Goal: Task Accomplishment & Management: Manage account settings

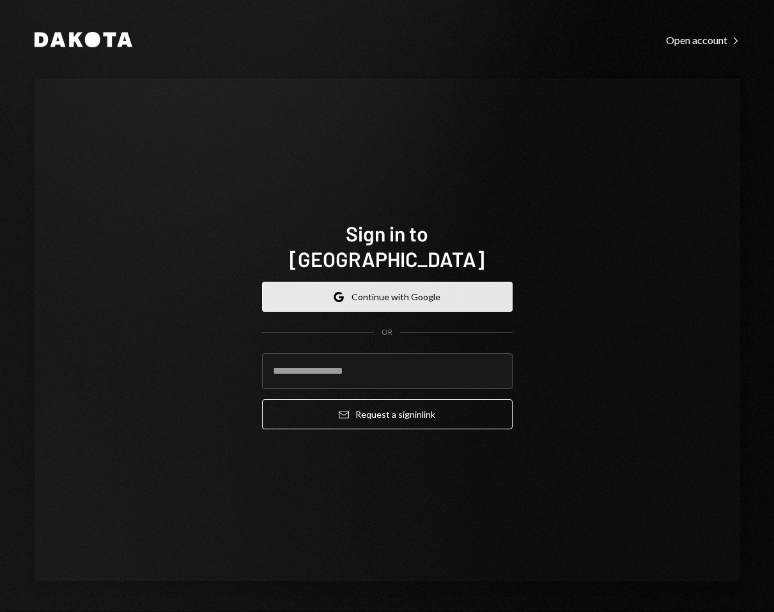
click at [355, 288] on button "Google Continue with Google" at bounding box center [387, 297] width 251 height 30
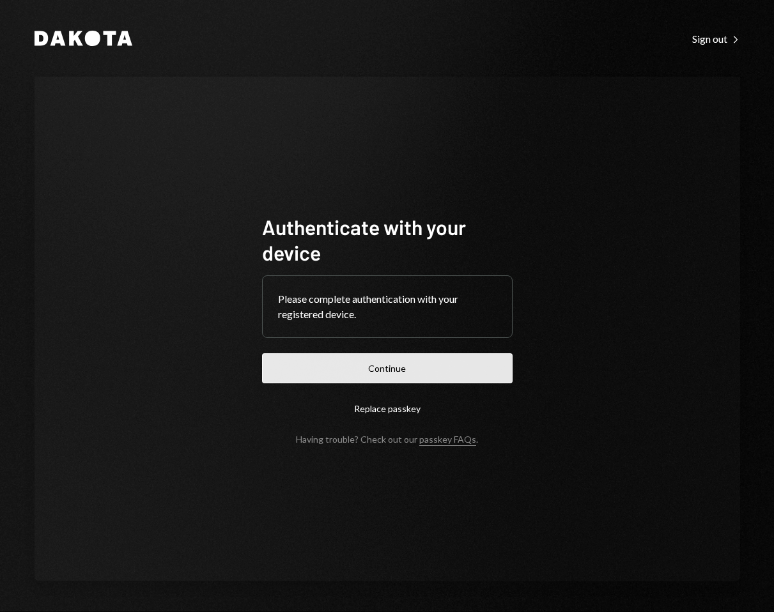
click at [438, 375] on button "Continue" at bounding box center [387, 368] width 251 height 30
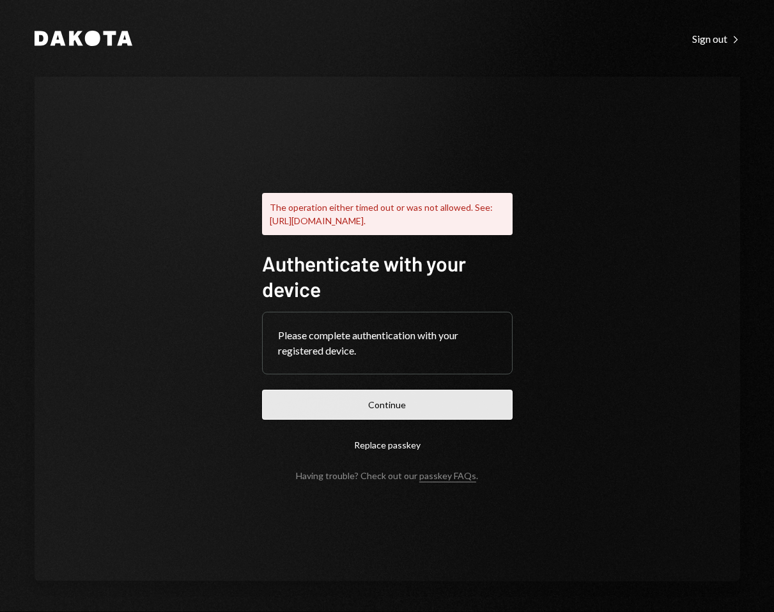
click at [380, 403] on button "Continue" at bounding box center [387, 405] width 251 height 30
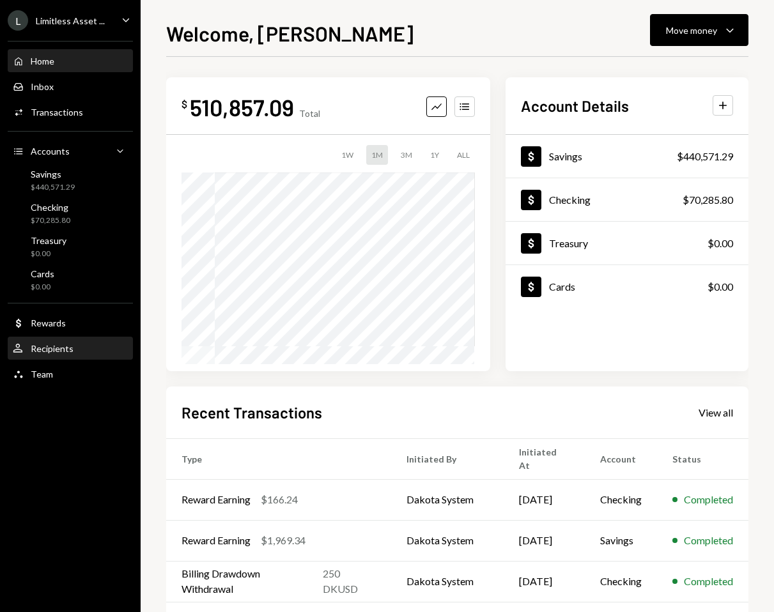
click at [105, 349] on div "User Recipients" at bounding box center [70, 349] width 115 height 12
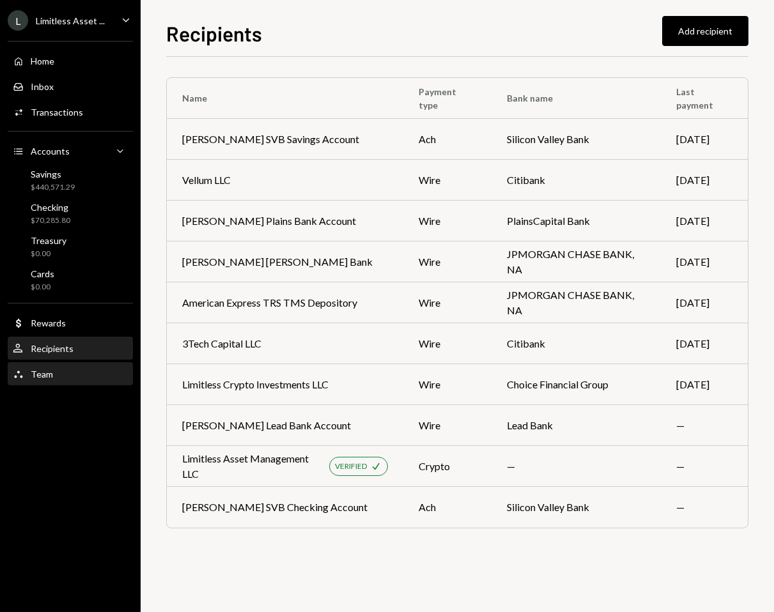
click at [98, 373] on div "Team Team" at bounding box center [70, 375] width 115 height 12
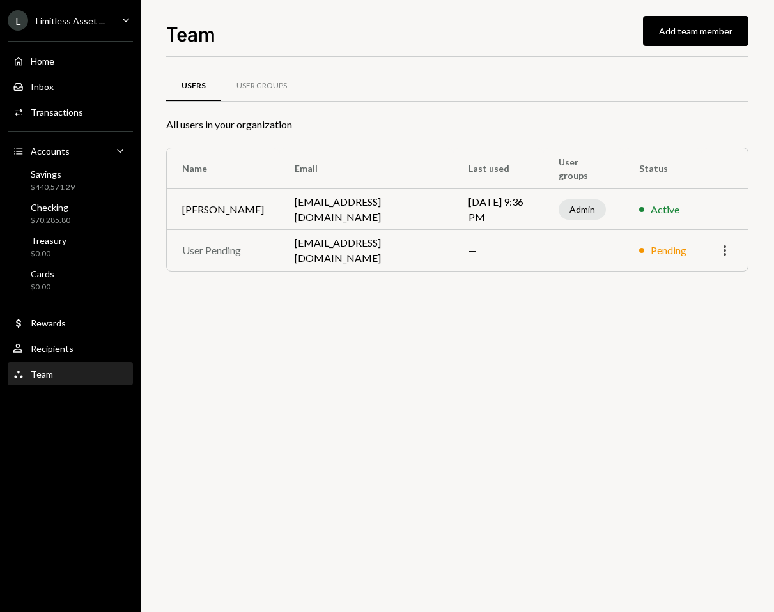
click at [731, 254] on icon "More" at bounding box center [724, 250] width 15 height 15
click at [706, 282] on div "Remove" at bounding box center [695, 278] width 64 height 22
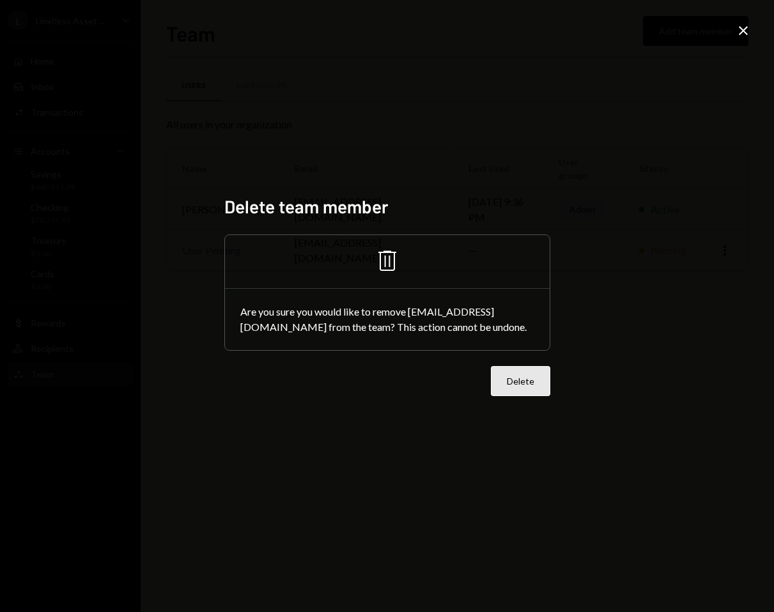
click at [529, 370] on button "Delete" at bounding box center [520, 381] width 59 height 30
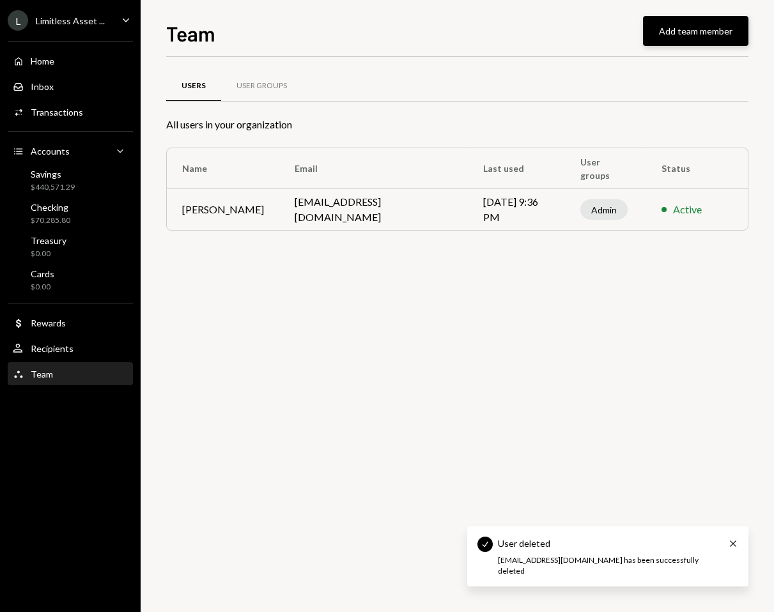
click at [699, 33] on button "Add team member" at bounding box center [695, 31] width 105 height 30
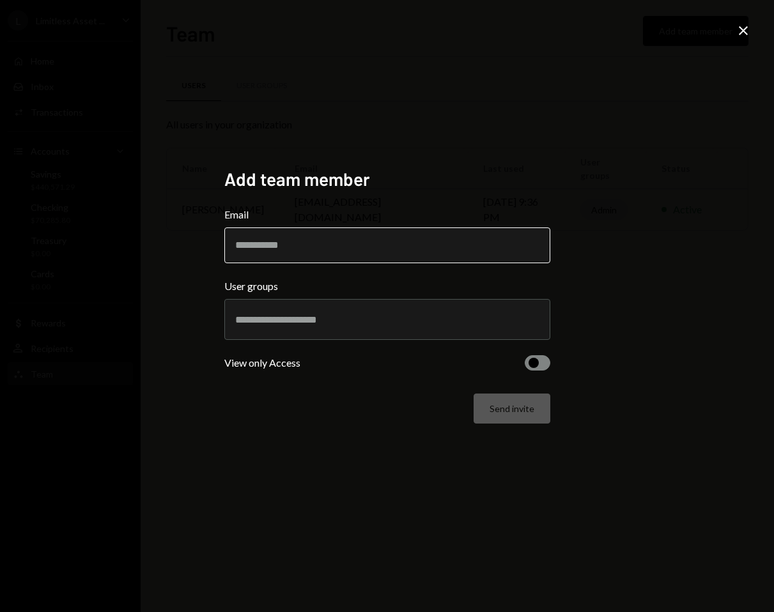
paste input "**********"
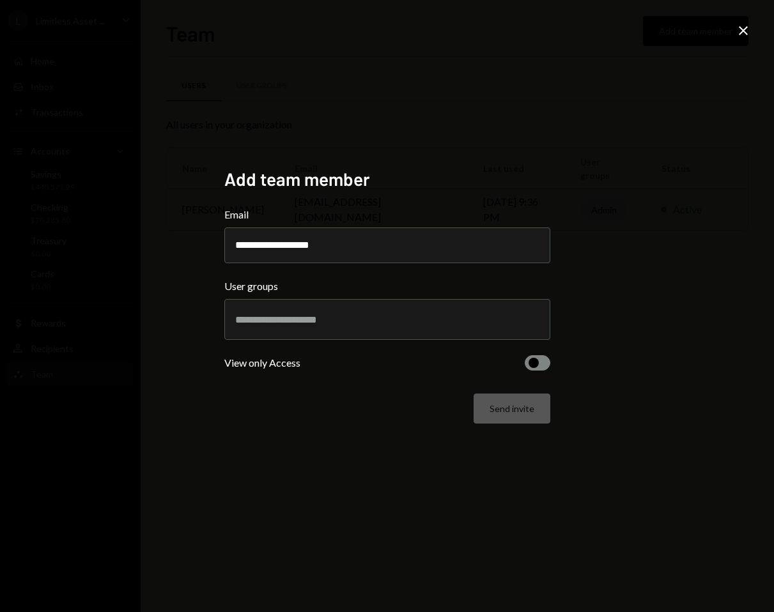
type input "**********"
click at [307, 383] on form "**********" at bounding box center [387, 315] width 326 height 217
click at [297, 319] on input "text" at bounding box center [387, 320] width 304 height 12
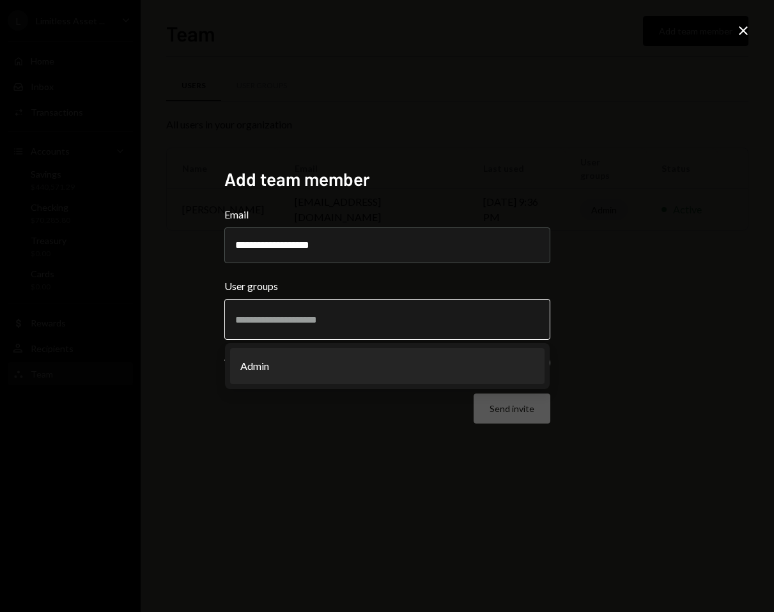
click at [291, 355] on li "Admin" at bounding box center [387, 366] width 314 height 36
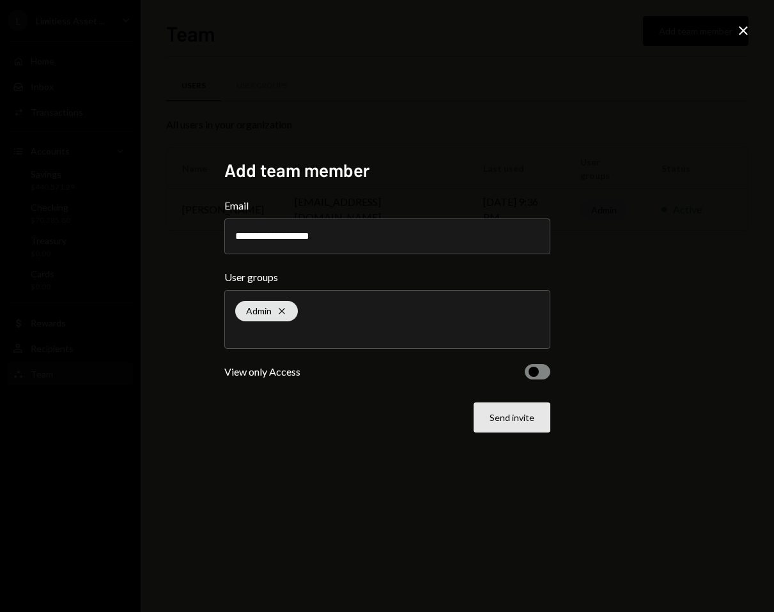
click at [523, 418] on button "Send invite" at bounding box center [512, 418] width 77 height 30
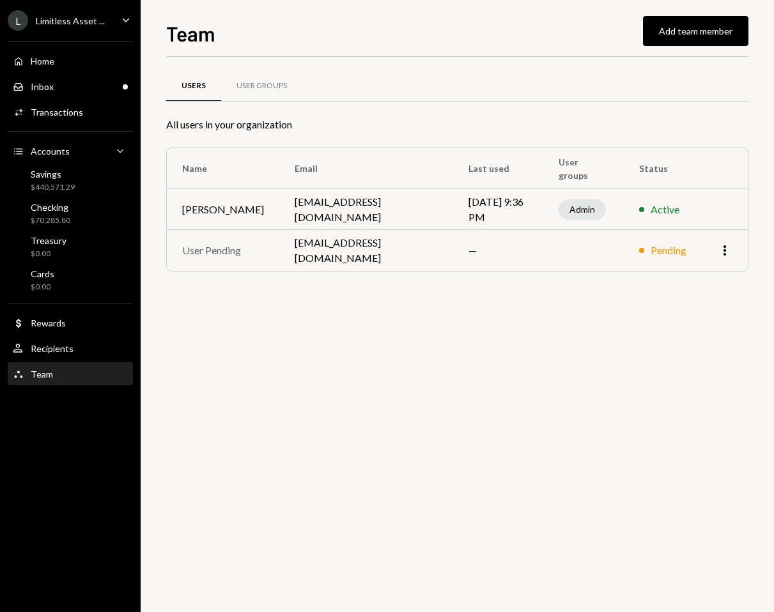
click at [348, 248] on td "vnavarroe@gmail.com" at bounding box center [366, 250] width 174 height 41
copy td "vnavarroe@gmail.com"
click at [431, 451] on div "Users User Groups All users in your organization Name Email Last used User grou…" at bounding box center [457, 334] width 582 height 555
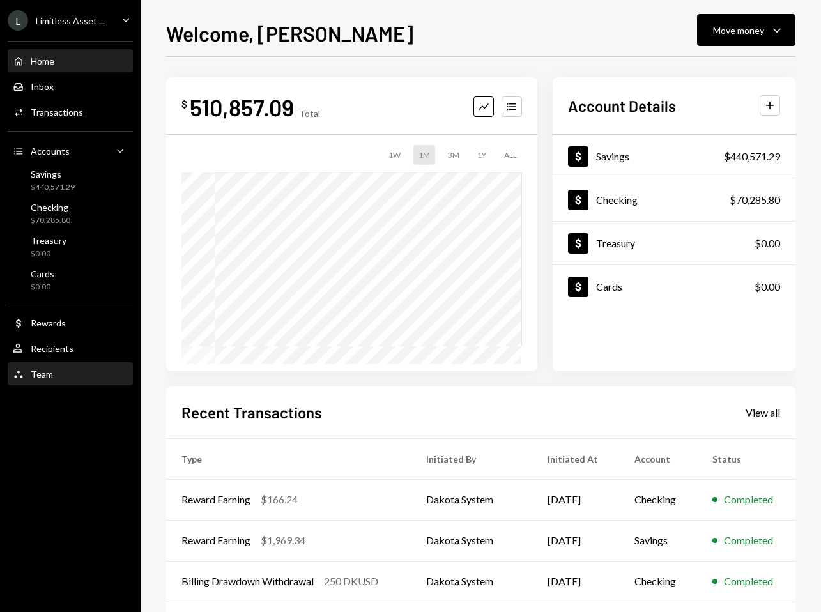
click at [64, 375] on div "Team Team" at bounding box center [70, 375] width 115 height 12
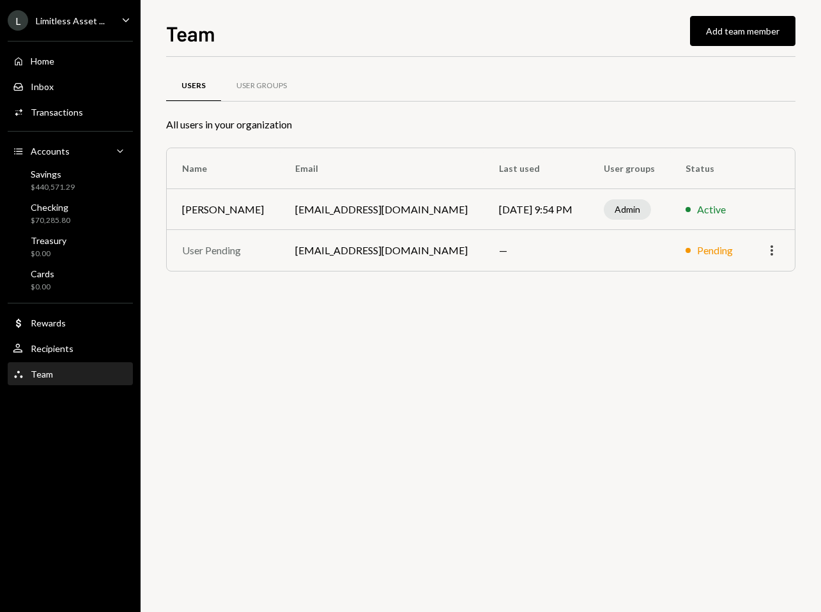
click at [778, 247] on icon "More" at bounding box center [771, 250] width 15 height 15
click at [121, 20] on icon "Caret Down" at bounding box center [126, 20] width 14 height 14
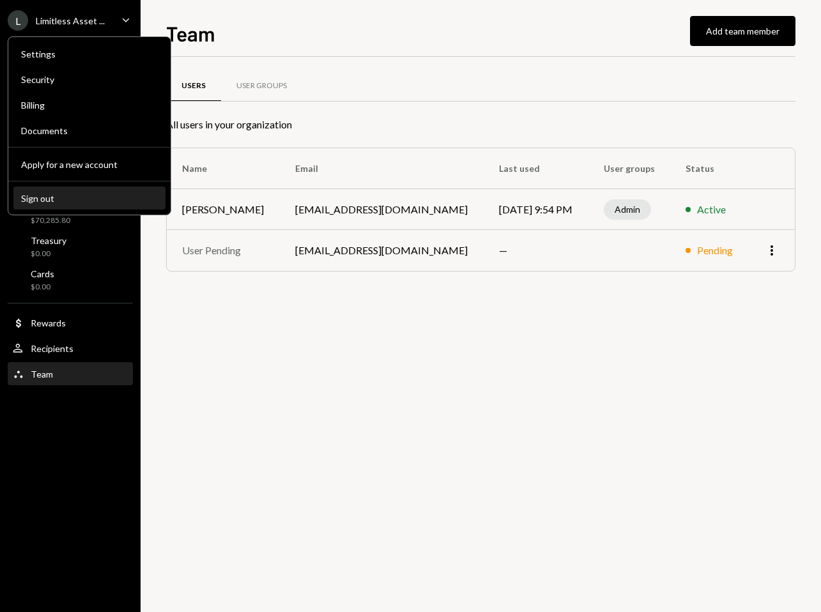
click at [49, 197] on div "Sign out" at bounding box center [89, 198] width 137 height 11
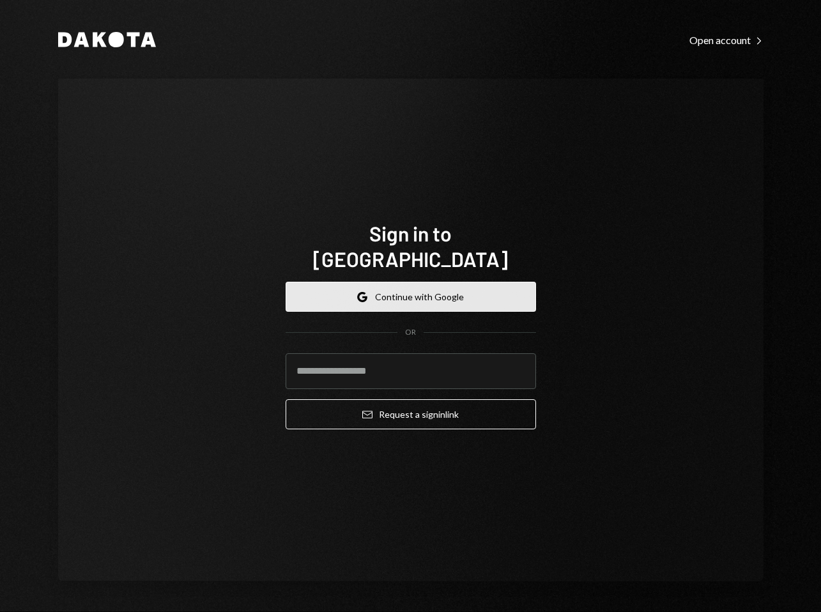
click at [419, 289] on button "Google Continue with Google" at bounding box center [411, 297] width 251 height 30
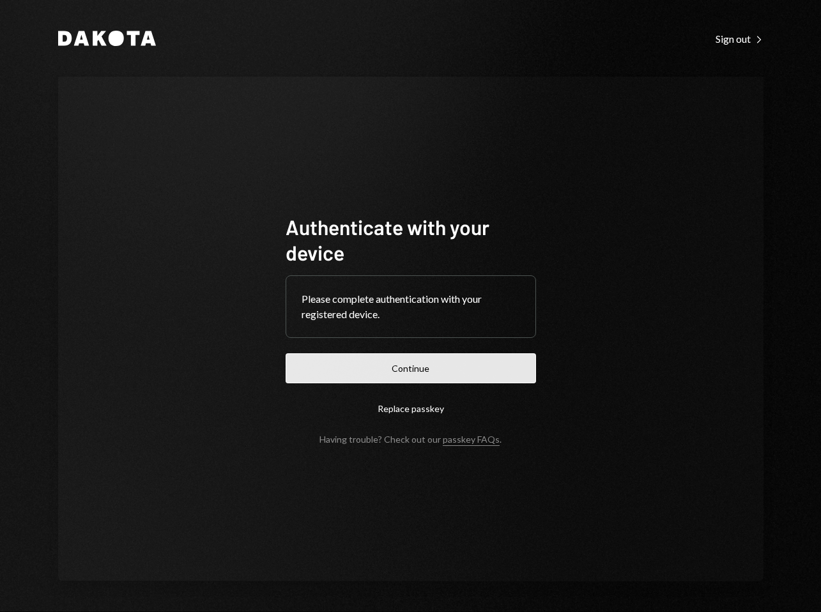
click at [428, 375] on button "Continue" at bounding box center [411, 368] width 251 height 30
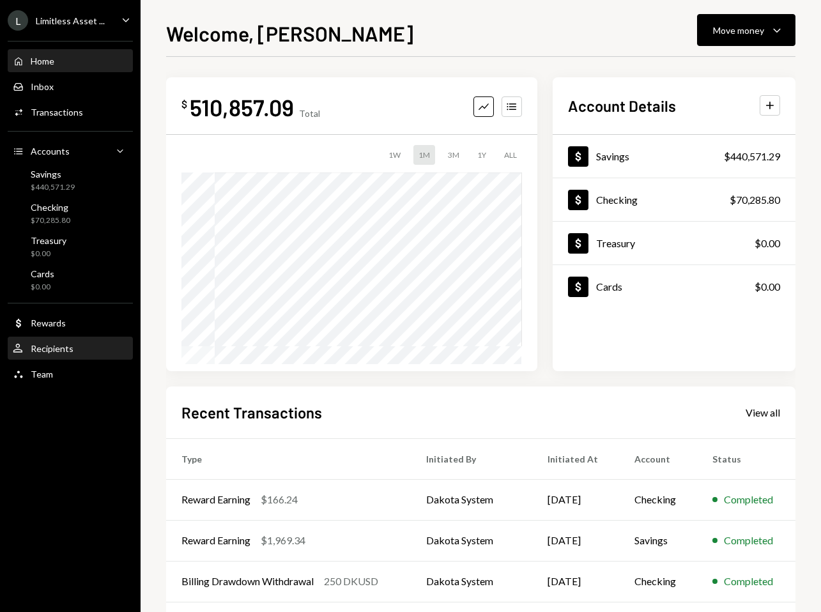
click at [49, 344] on div "Recipients" at bounding box center [52, 348] width 43 height 11
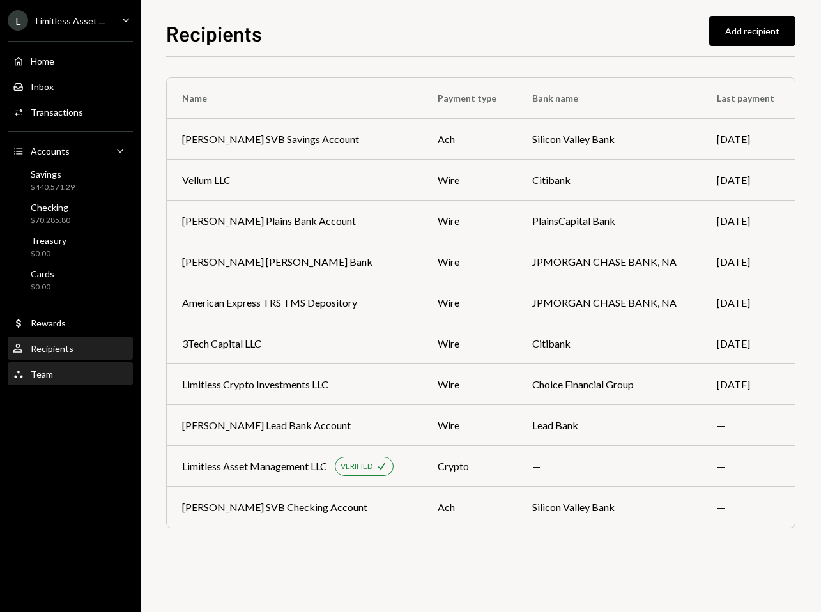
click at [42, 379] on div "Team" at bounding box center [42, 374] width 22 height 11
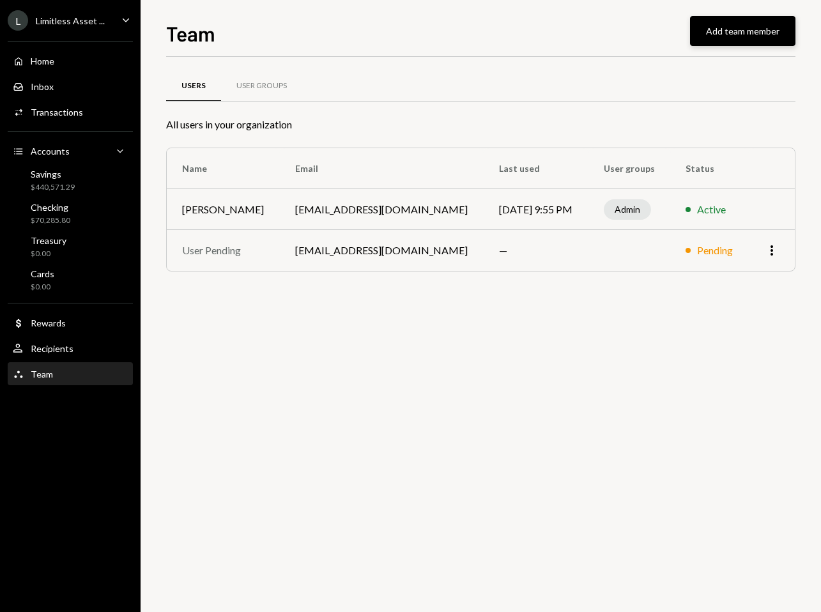
click at [745, 43] on button "Add team member" at bounding box center [742, 31] width 105 height 30
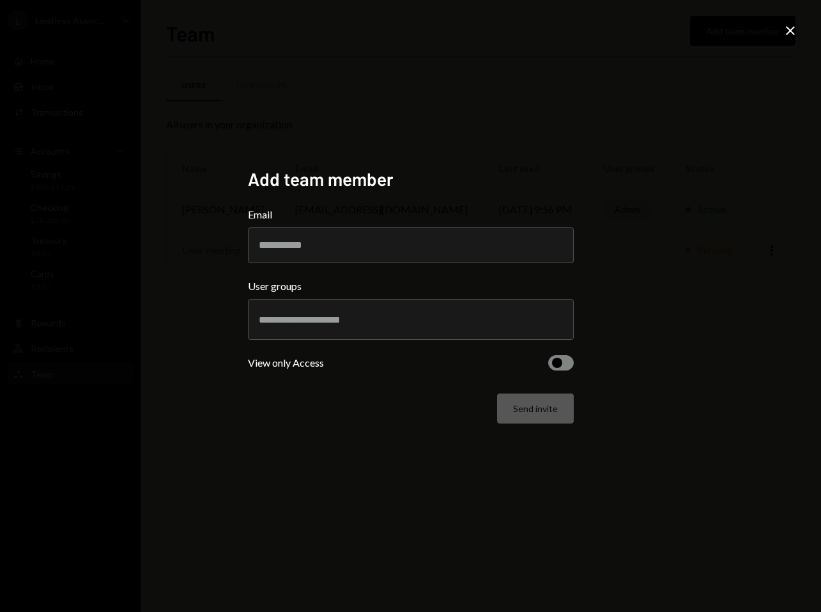
paste input "**********"
type input "**********"
click at [329, 480] on div "**********" at bounding box center [410, 306] width 821 height 612
click at [309, 325] on div at bounding box center [411, 320] width 304 height 32
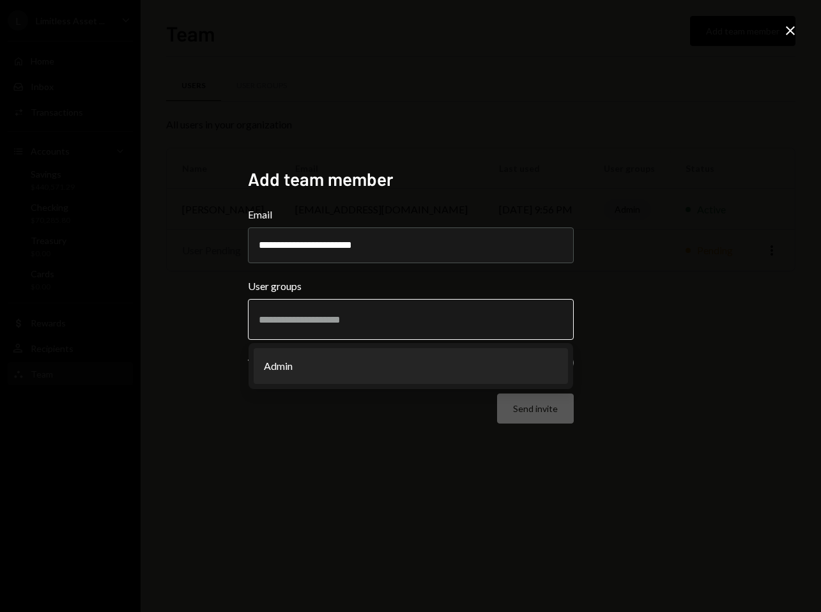
click at [308, 367] on li "Admin" at bounding box center [411, 366] width 314 height 36
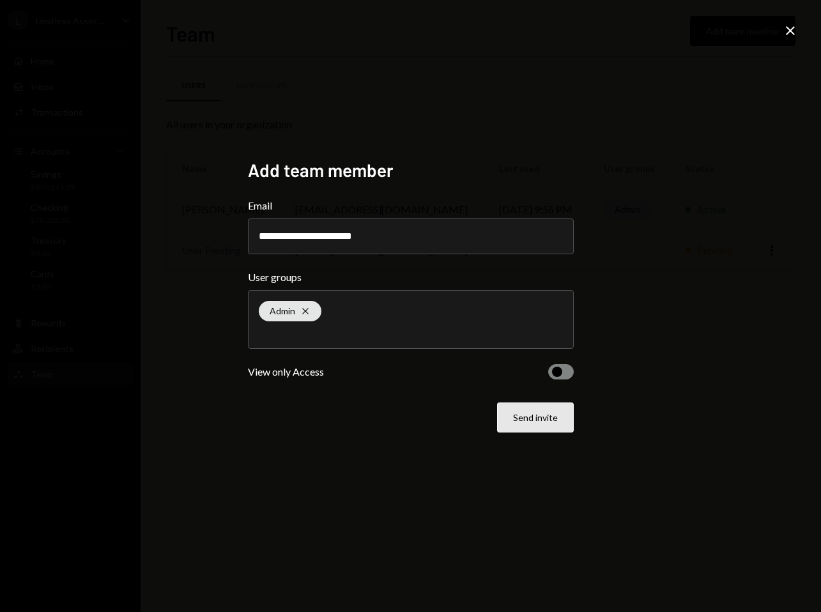
click at [538, 424] on button "Send invite" at bounding box center [535, 418] width 77 height 30
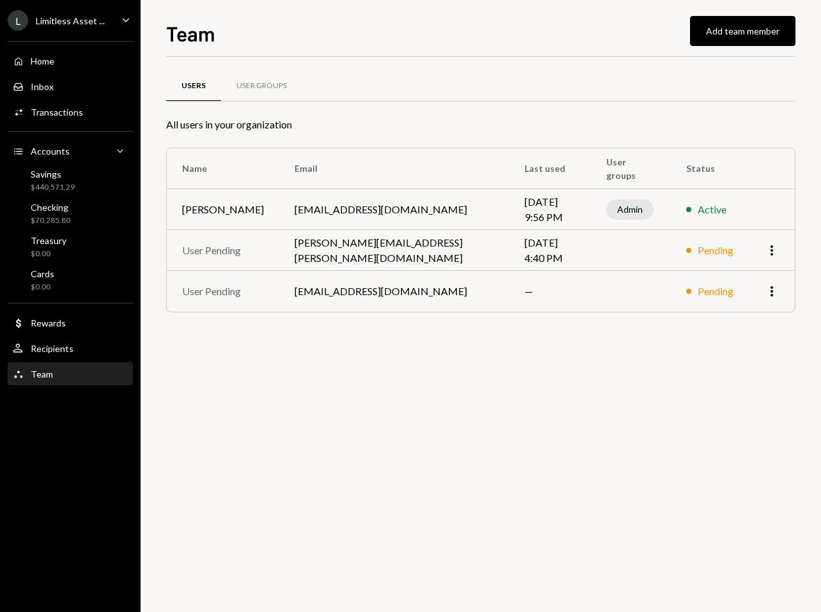
click at [768, 291] on icon "More" at bounding box center [771, 291] width 15 height 15
click at [755, 313] on div "Remove" at bounding box center [743, 318] width 64 height 22
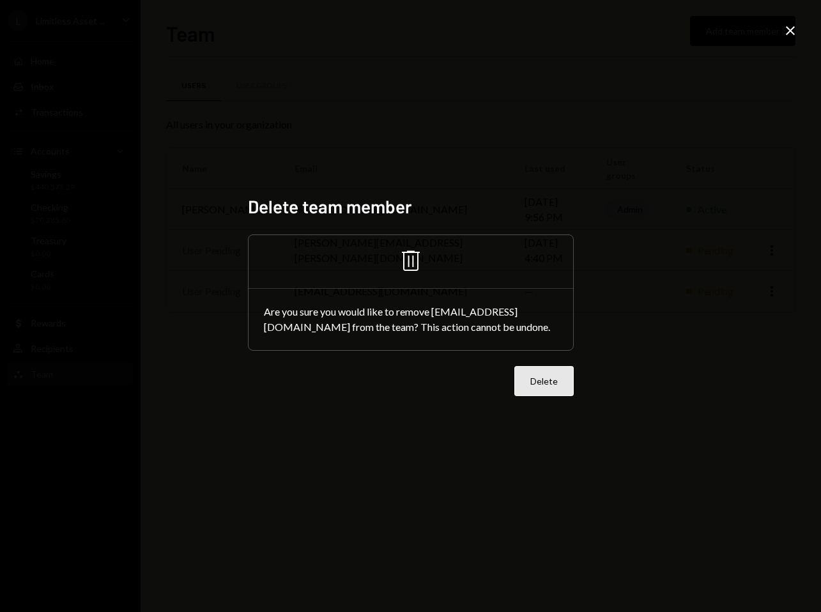
click at [548, 389] on button "Delete" at bounding box center [544, 381] width 59 height 30
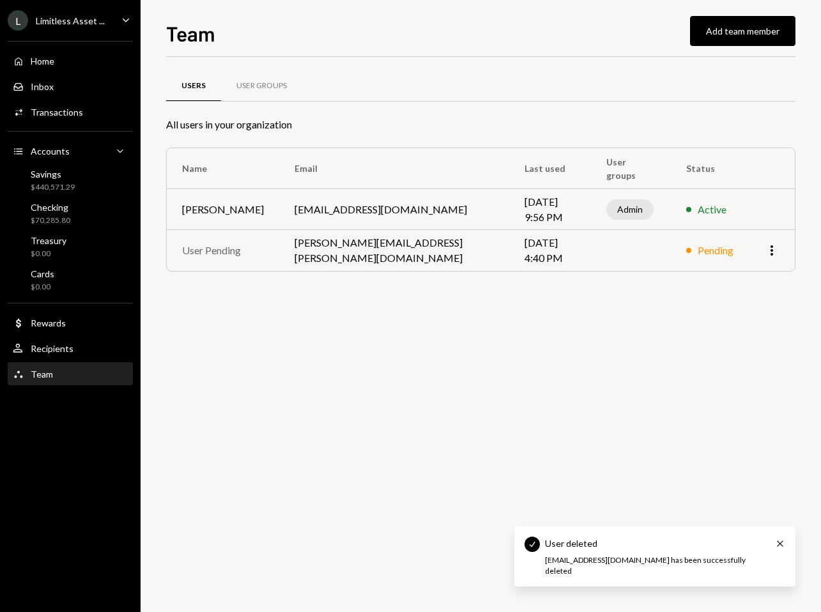
click at [548, 389] on div "Users User Groups All users in your organization Name Email Last used User grou…" at bounding box center [481, 334] width 630 height 555
click at [509, 253] on td "[DATE] 4:40 PM" at bounding box center [550, 250] width 82 height 41
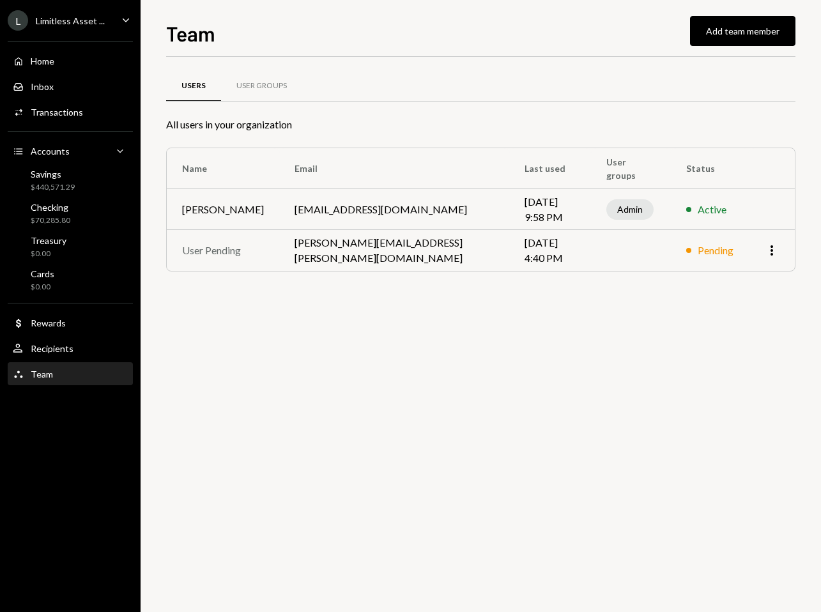
click at [440, 321] on div "Users User Groups All users in your organization Name Email Last used User grou…" at bounding box center [481, 334] width 630 height 555
click at [206, 254] on div "User Pending" at bounding box center [223, 250] width 82 height 15
click at [254, 79] on div "User Groups" at bounding box center [261, 86] width 81 height 31
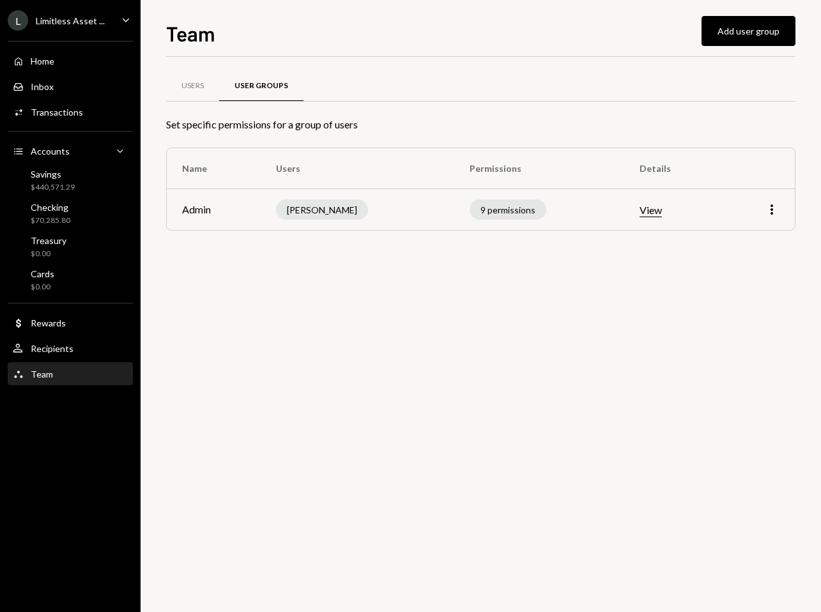
click at [653, 210] on button "View" at bounding box center [651, 210] width 22 height 13
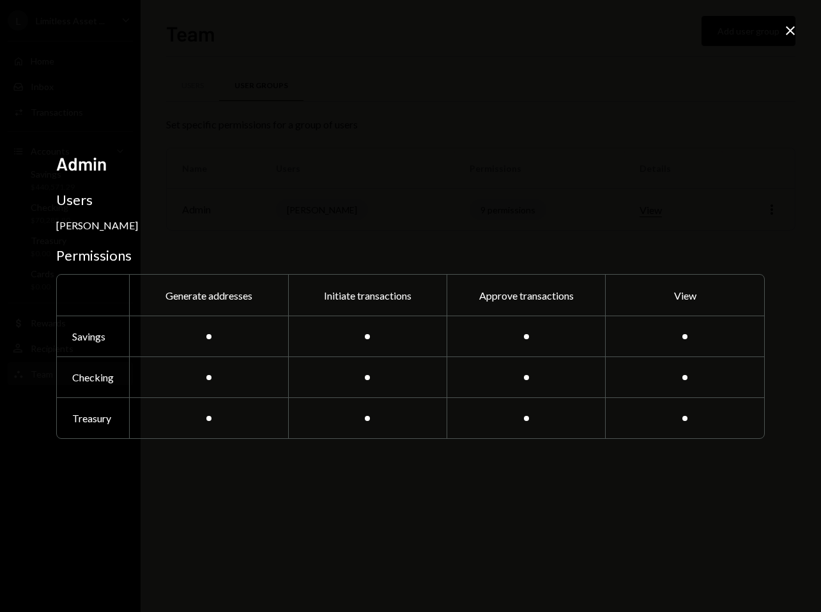
click at [795, 26] on icon "Close" at bounding box center [790, 30] width 15 height 15
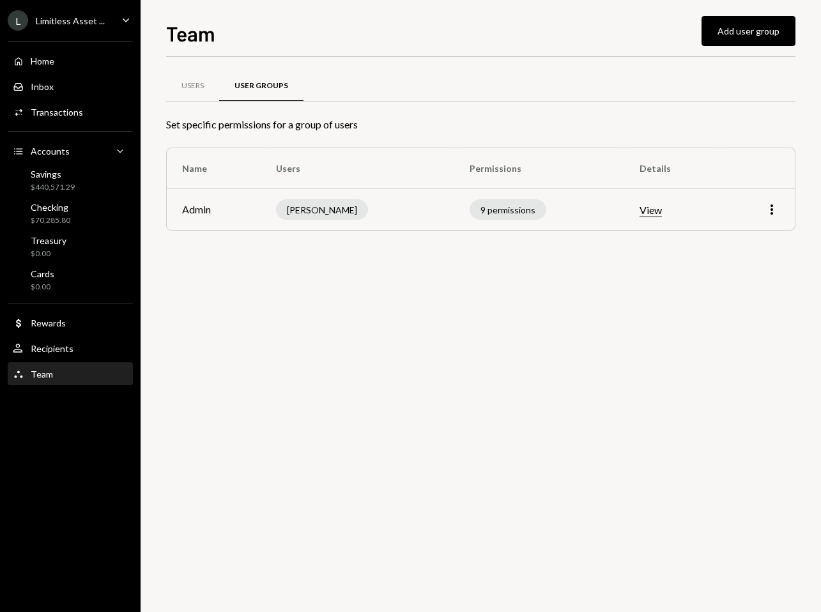
click at [763, 222] on td "More" at bounding box center [758, 209] width 73 height 41
click at [766, 217] on div "More" at bounding box center [771, 209] width 15 height 15
click at [654, 350] on div "Users User Groups Set specific permissions for a group of users Name Users Perm…" at bounding box center [481, 334] width 630 height 555
click at [770, 202] on icon "More" at bounding box center [771, 209] width 15 height 15
click at [741, 240] on div "Edit" at bounding box center [743, 237] width 64 height 22
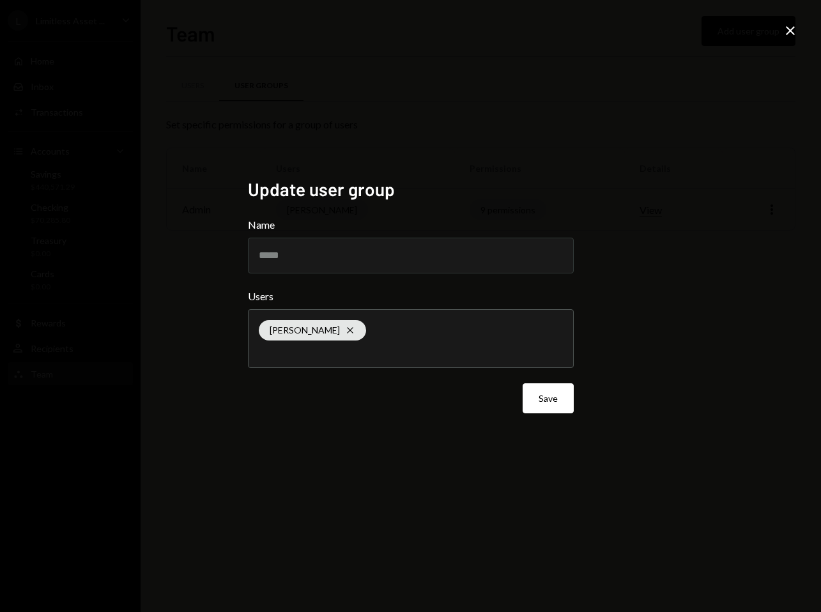
click at [787, 20] on div "Update user group Name ***** Users Matthew Jordan Cross Save Close" at bounding box center [410, 306] width 821 height 612
click at [787, 24] on icon "Close" at bounding box center [790, 30] width 15 height 15
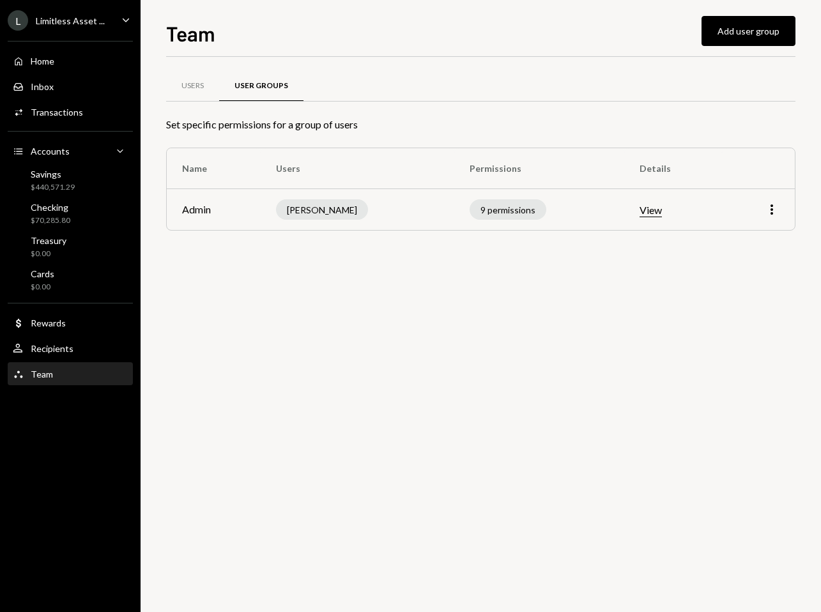
click at [477, 326] on div "Users User Groups Set specific permissions for a group of users Name Users Perm…" at bounding box center [481, 334] width 630 height 555
click at [192, 99] on div "Users" at bounding box center [192, 86] width 53 height 31
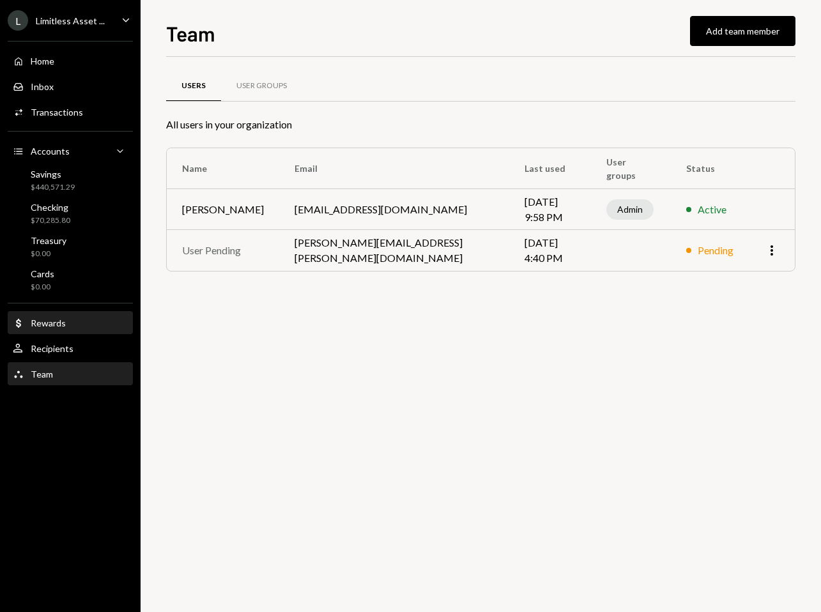
click at [60, 321] on div "Rewards" at bounding box center [48, 323] width 35 height 11
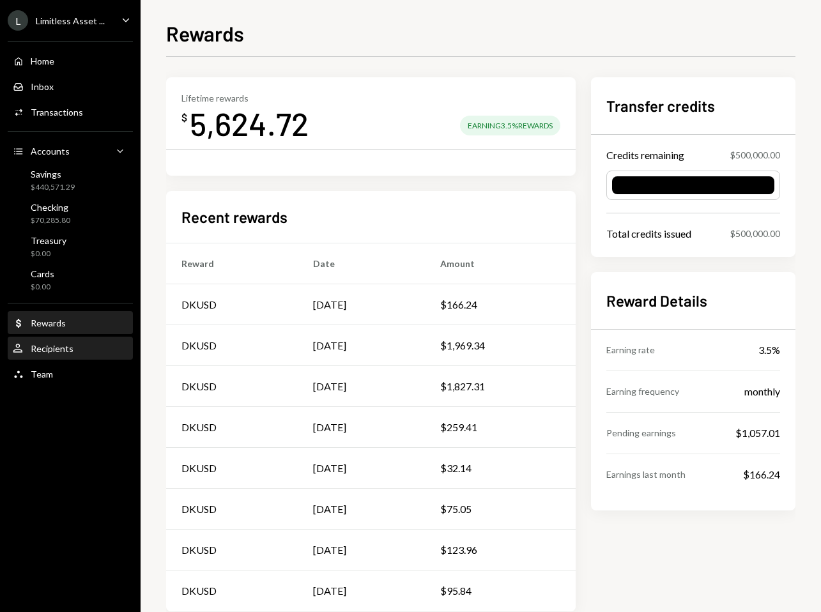
click at [61, 351] on div "Recipients" at bounding box center [52, 348] width 43 height 11
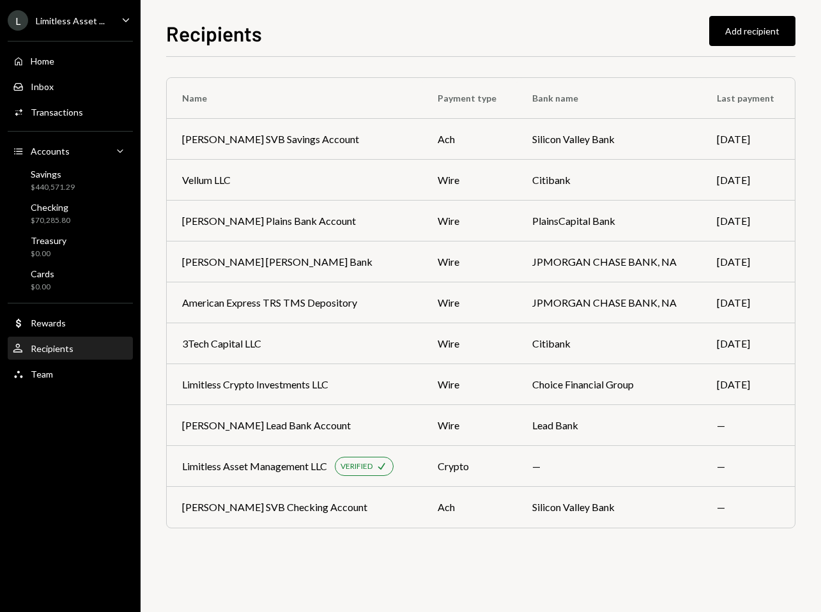
click at [54, 385] on div "Home Home Inbox Inbox Activities Transactions Accounts Accounts Caret Down Savi…" at bounding box center [70, 210] width 141 height 355
click at [55, 379] on div "Team Team" at bounding box center [70, 375] width 115 height 12
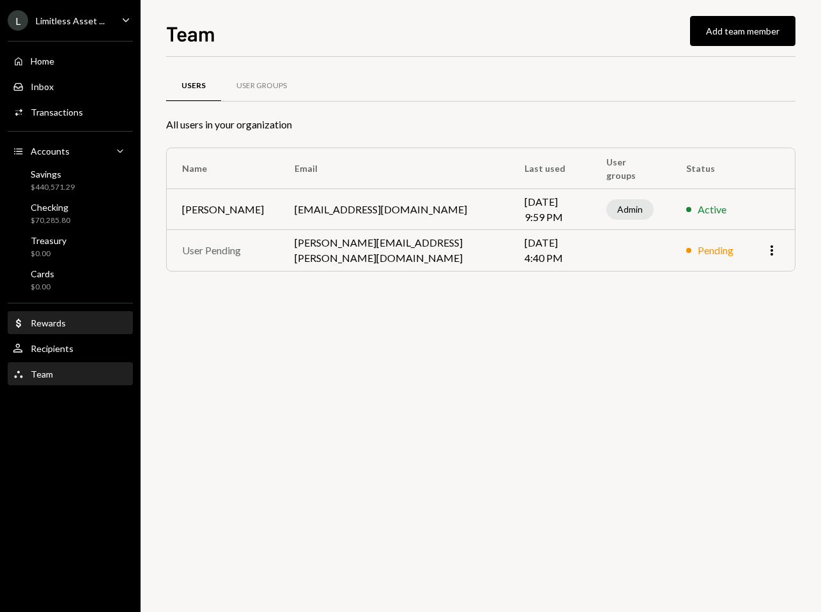
click at [91, 320] on div "Dollar Rewards" at bounding box center [70, 324] width 115 height 12
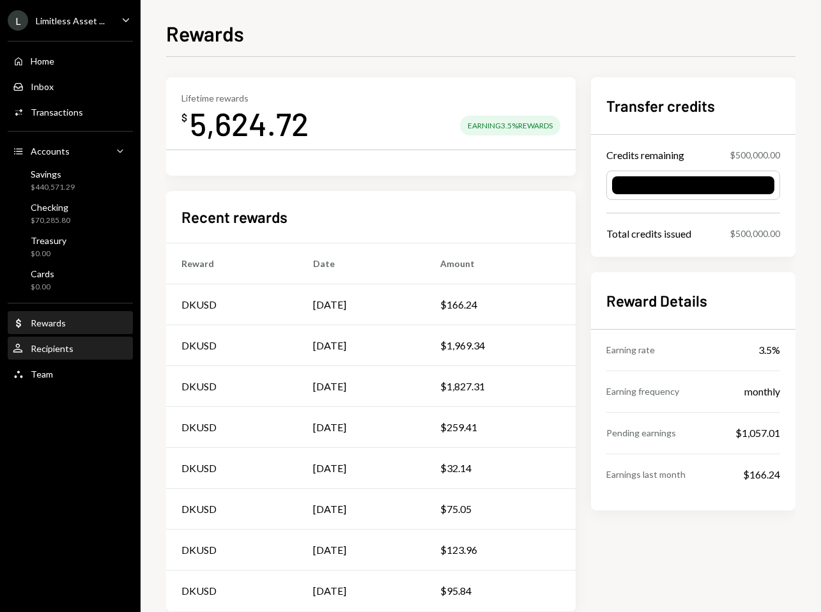
click at [81, 350] on div "User Recipients" at bounding box center [70, 349] width 115 height 12
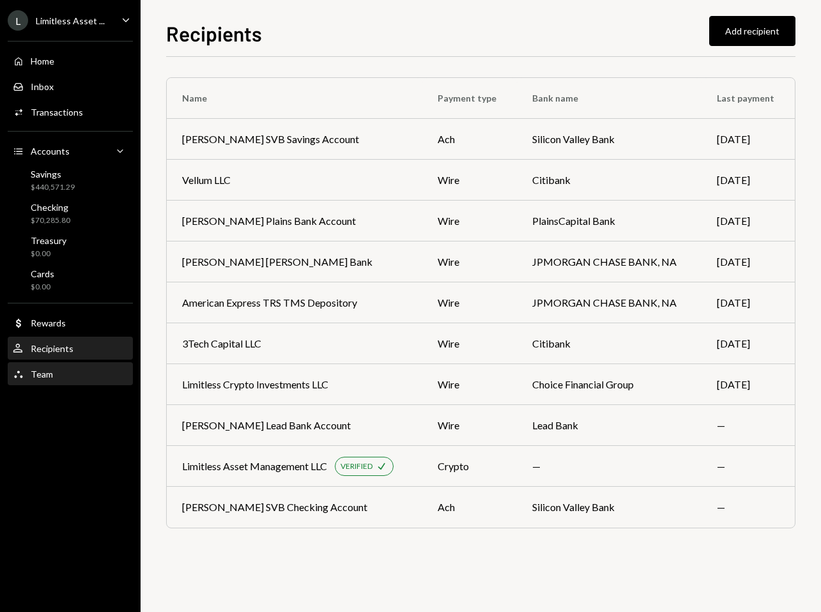
click at [75, 376] on div "Team Team" at bounding box center [70, 375] width 115 height 12
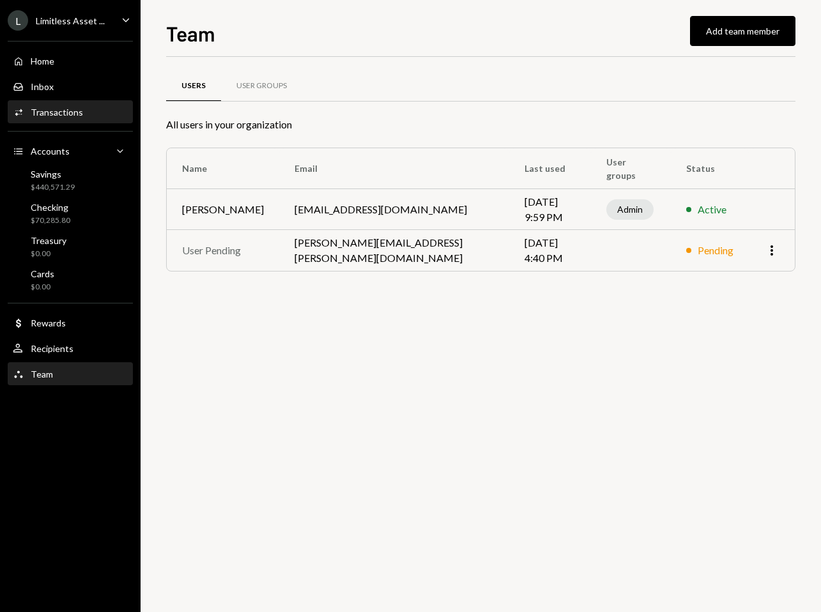
click at [72, 120] on div "Activities Transactions" at bounding box center [70, 113] width 115 height 22
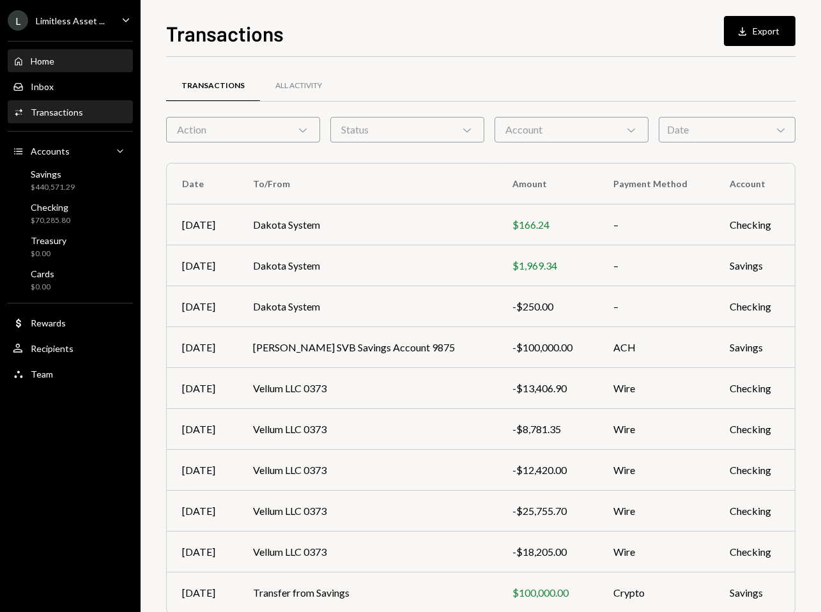
click at [53, 66] on div "Home" at bounding box center [43, 61] width 24 height 11
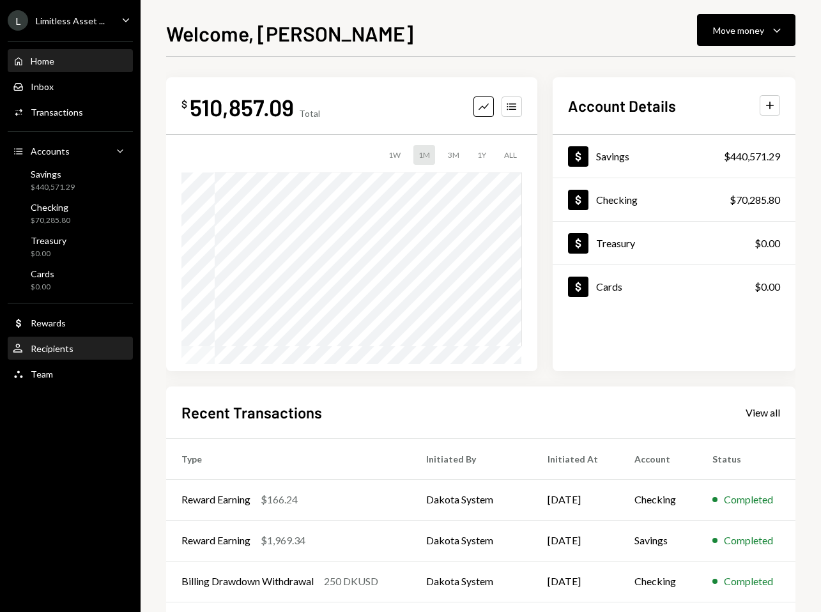
click at [46, 348] on div "Recipients" at bounding box center [52, 348] width 43 height 11
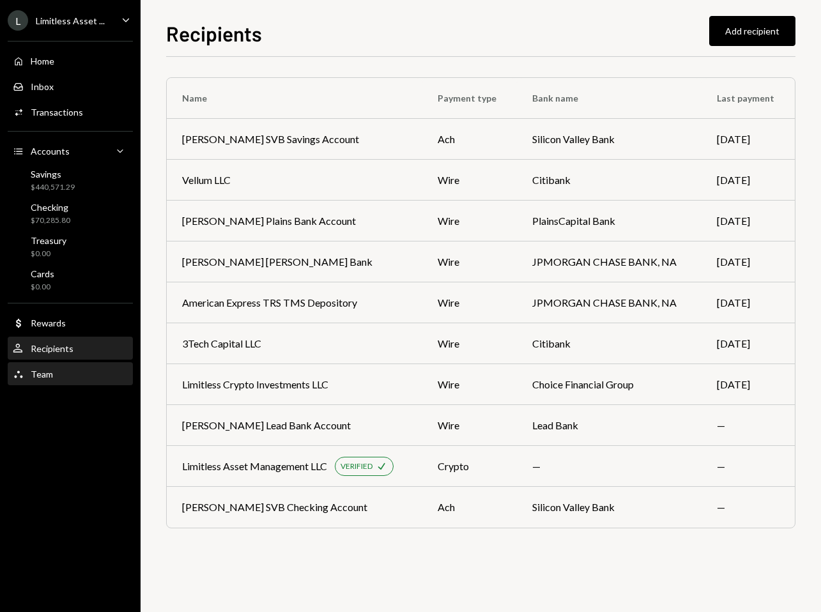
click at [47, 370] on div "Team" at bounding box center [42, 374] width 22 height 11
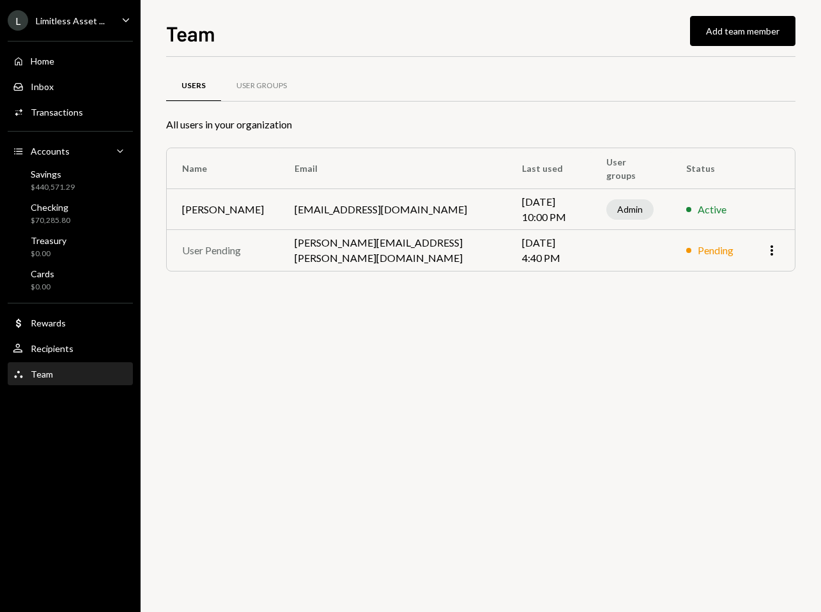
click at [84, 31] on ul "L Limitless Asset ... Caret Down Home Home Inbox Inbox Activities Transactions …" at bounding box center [70, 194] width 141 height 388
click at [84, 25] on div "Limitless Asset ..." at bounding box center [70, 20] width 69 height 11
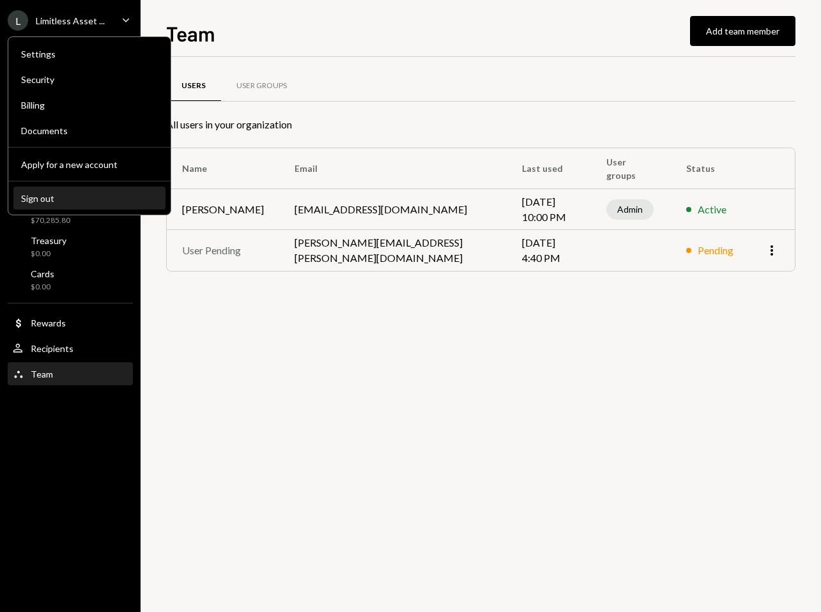
click at [62, 192] on button "Sign out" at bounding box center [89, 198] width 152 height 23
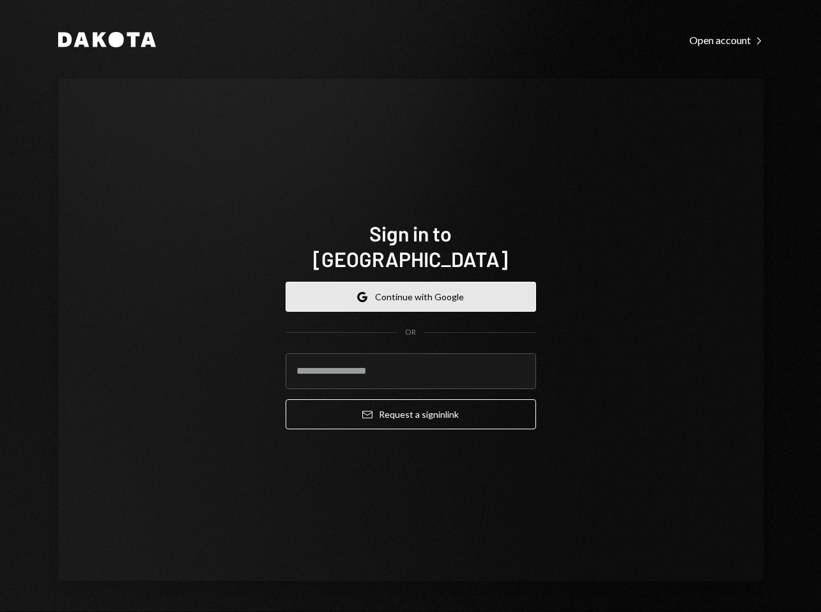
click at [399, 282] on button "Google Continue with Google" at bounding box center [411, 297] width 251 height 30
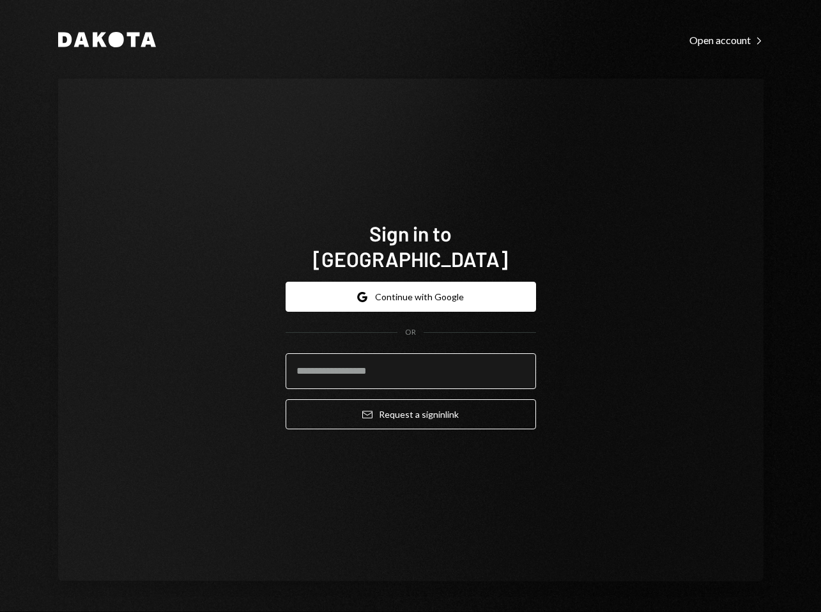
click at [332, 361] on input "email" at bounding box center [411, 371] width 251 height 36
paste input "**********"
type input "**********"
click at [591, 514] on div "**********" at bounding box center [411, 330] width 706 height 503
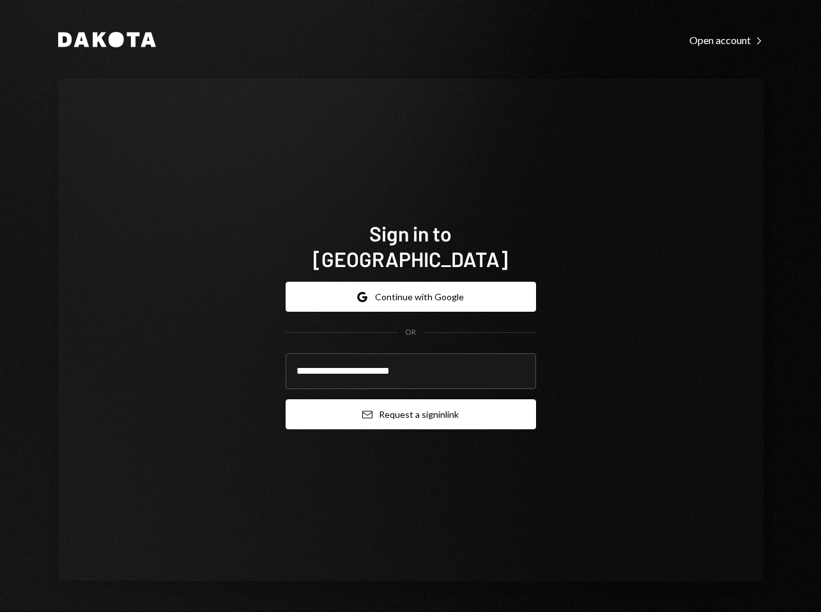
click at [417, 403] on button "Email Request a sign in link" at bounding box center [411, 414] width 251 height 30
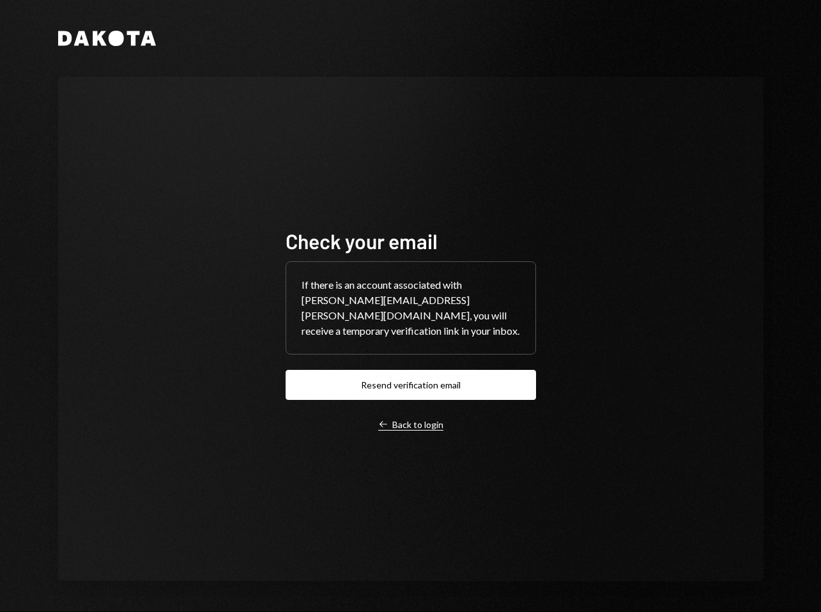
click at [414, 419] on div "Left Arrow Back to login" at bounding box center [410, 425] width 65 height 12
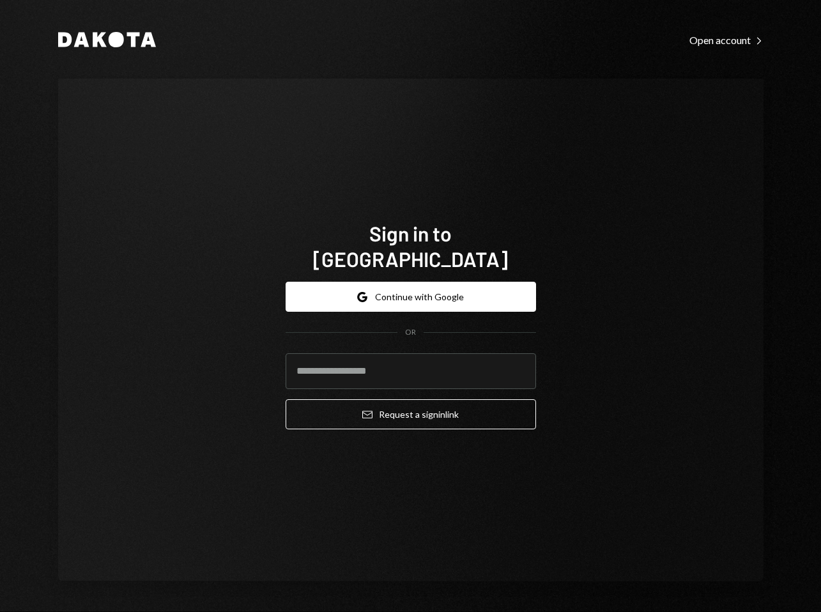
type input "**********"
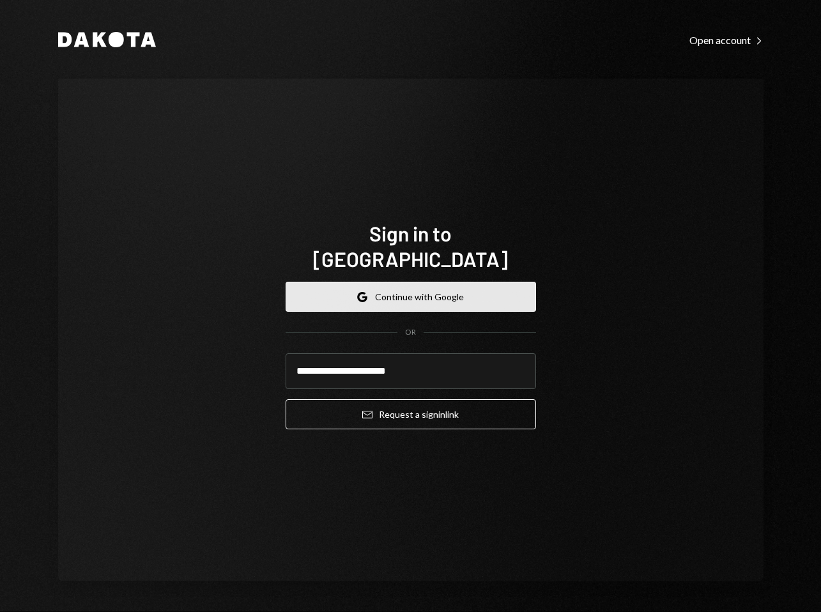
click at [400, 282] on button "Google Continue with Google" at bounding box center [411, 297] width 251 height 30
